Goal: Task Accomplishment & Management: Manage account settings

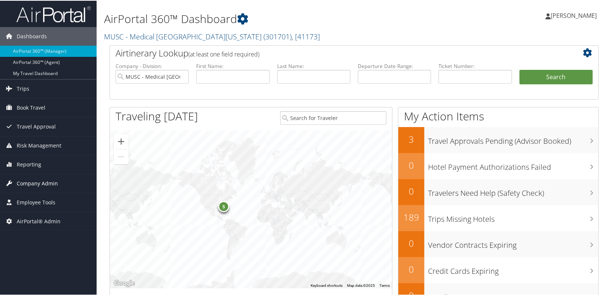
click at [53, 186] on span "Company Admin" at bounding box center [37, 182] width 41 height 19
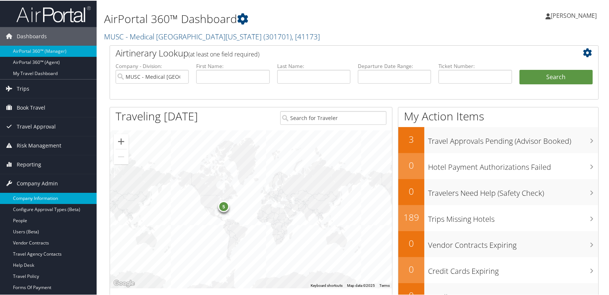
click at [48, 198] on link "Company Information" at bounding box center [48, 197] width 97 height 11
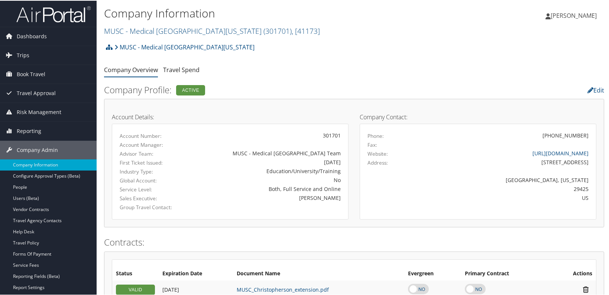
click at [353, 72] on ul "Company Overview Travel Spend" at bounding box center [354, 69] width 500 height 13
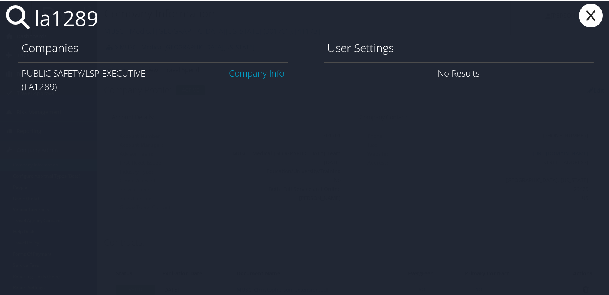
type input "la1289"
click at [270, 67] on link "Company Info" at bounding box center [256, 72] width 55 height 12
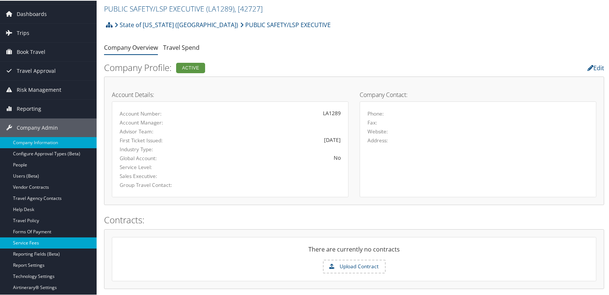
scroll to position [33, 0]
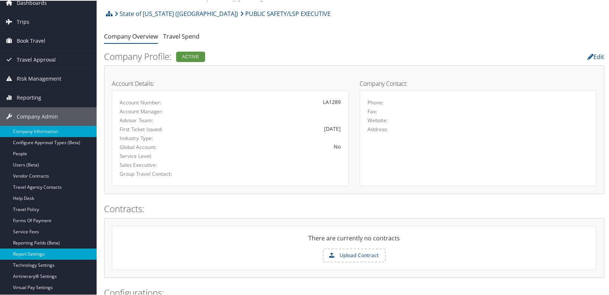
click at [37, 255] on link "Report Settings" at bounding box center [48, 253] width 97 height 11
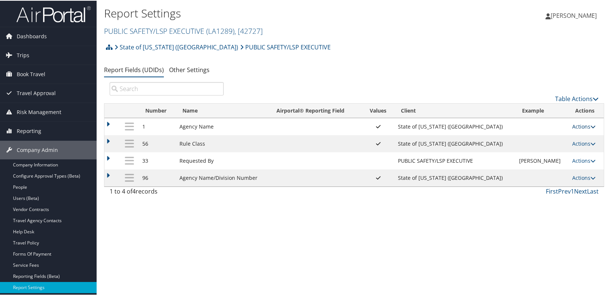
click at [590, 127] on icon at bounding box center [592, 125] width 5 height 5
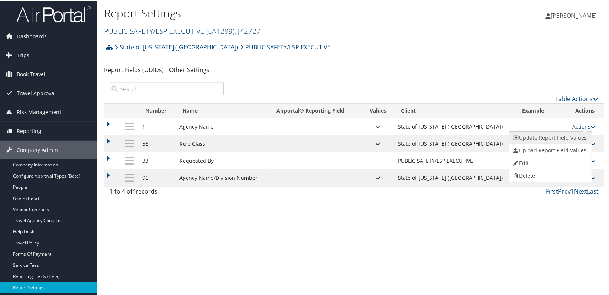
click at [557, 136] on link "Update Report Field Values" at bounding box center [549, 137] width 80 height 13
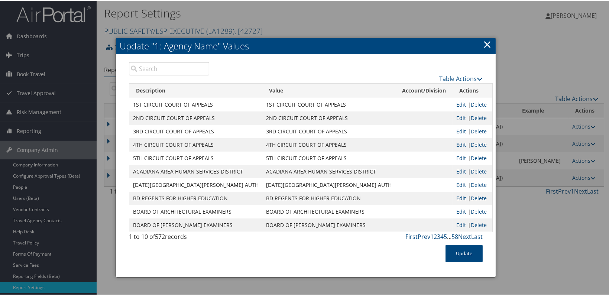
click at [163, 69] on input "search" at bounding box center [169, 67] width 80 height 13
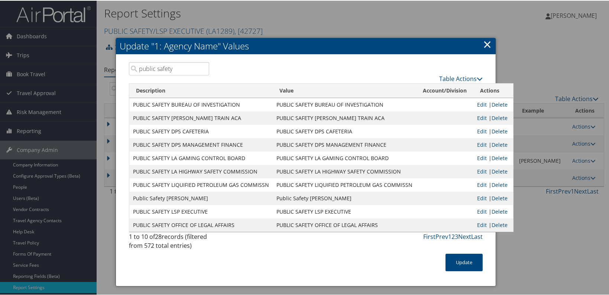
type input "public safety"
click at [345, 211] on td "PUBLIC SAFETY LSP EXECUTIVE" at bounding box center [344, 210] width 143 height 13
drag, startPoint x: 347, startPoint y: 212, endPoint x: 272, endPoint y: 211, distance: 74.6
click at [273, 211] on td "PUBLIC SAFETY LSP EXECUTIVE" at bounding box center [344, 210] width 143 height 13
copy td "PUBLIC SAFETY LSP EXECUTIVE"
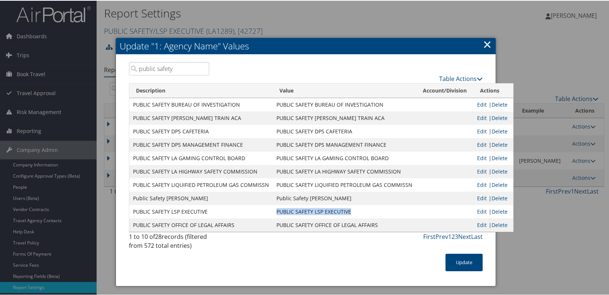
click at [318, 29] on div at bounding box center [305, 147] width 611 height 295
click at [330, 67] on div "Table Actions" at bounding box center [352, 71] width 274 height 21
click at [488, 45] on link "×" at bounding box center [487, 43] width 9 height 15
